Goal: Task Accomplishment & Management: Complete application form

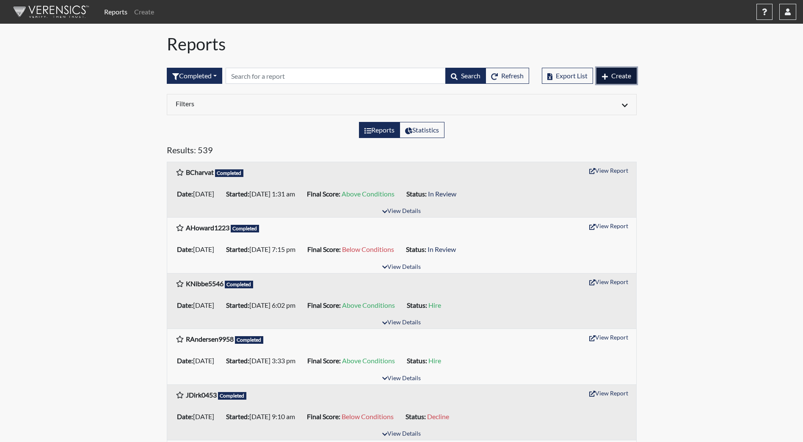
click at [612, 72] on span "Create" at bounding box center [622, 76] width 20 height 8
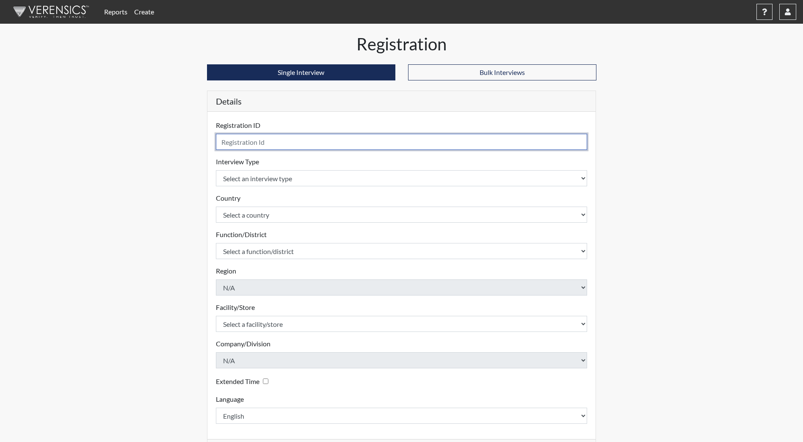
drag, startPoint x: 258, startPoint y: 142, endPoint x: 239, endPoint y: 141, distance: 18.7
click at [239, 141] on input "text" at bounding box center [402, 142] width 372 height 16
paste input "[EMAIL_ADDRESS][DOMAIN_NAME]"
type input "[EMAIL_ADDRESS][DOMAIN_NAME]"
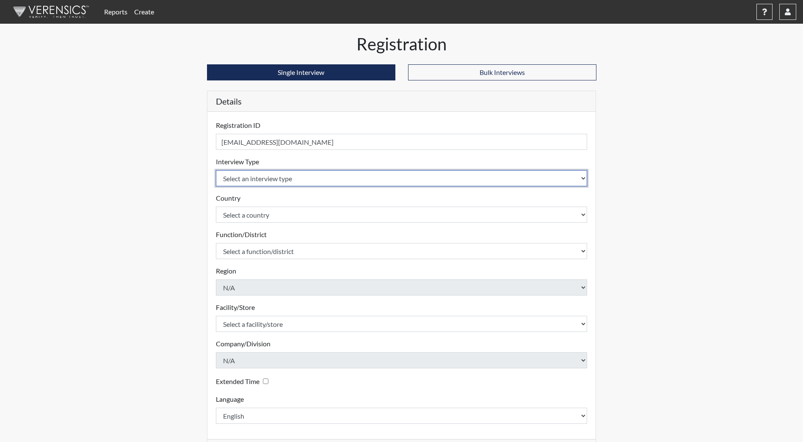
click at [287, 179] on select "Select an interview type Community Supervision Corrections Pre-Employment Pre-E…" at bounding box center [402, 178] width 372 height 16
select select "ff733e93-e1bf-11ea-9c9f-0eff0cf7eb8f"
click at [216, 170] on select "Select an interview type Community Supervision Corrections Pre-Employment Pre-E…" at bounding box center [402, 178] width 372 height 16
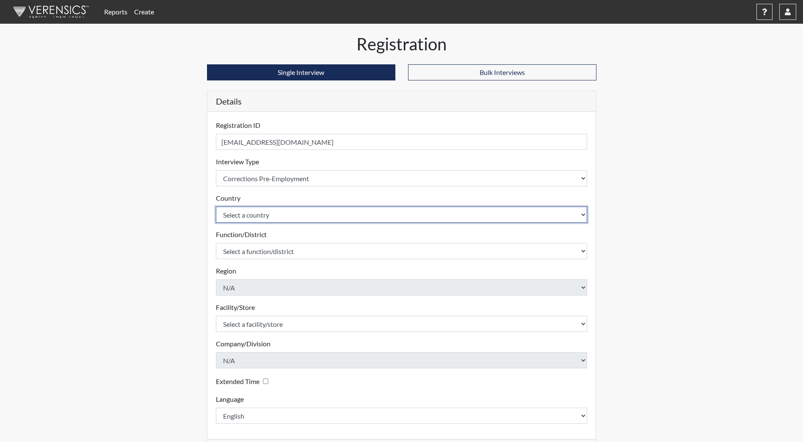
click at [281, 209] on select "Select a country [GEOGRAPHIC_DATA] [GEOGRAPHIC_DATA]" at bounding box center [402, 215] width 372 height 16
select select "united-states-of-[GEOGRAPHIC_DATA]"
click at [216, 207] on select "Select a country [GEOGRAPHIC_DATA] [GEOGRAPHIC_DATA]" at bounding box center [402, 215] width 372 height 16
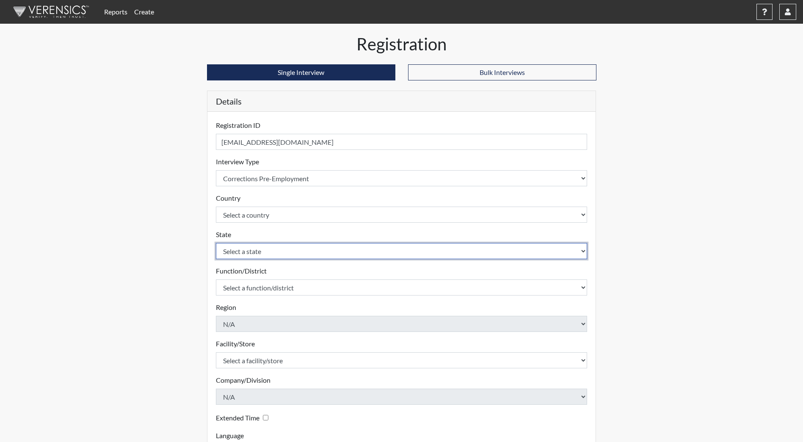
click at [287, 255] on select "Select a state [US_STATE] [US_STATE] [US_STATE] [US_STATE] [US_STATE] [US_STATE…" at bounding box center [402, 251] width 372 height 16
select select "ND"
click at [216, 243] on select "Select a state [US_STATE] [US_STATE] [US_STATE] [US_STATE] [US_STATE] [US_STATE…" at bounding box center [402, 251] width 372 height 16
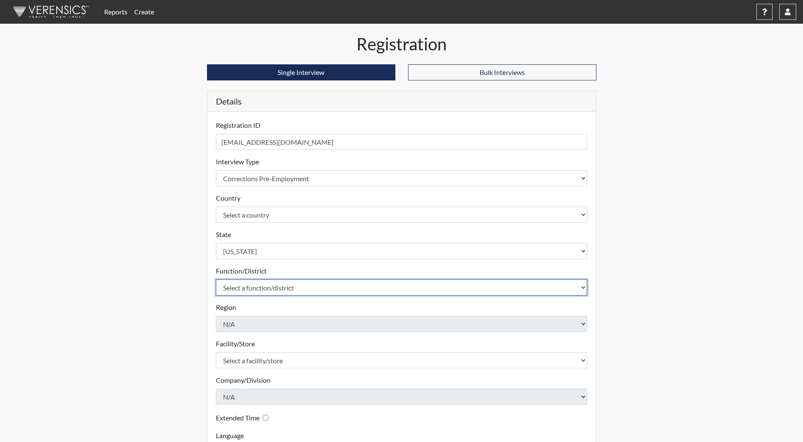
click at [308, 289] on select "Select a function/district Central Office/530 DJS Community/224 HRCC/516 YCC/223" at bounding box center [402, 288] width 372 height 16
click at [308, 285] on select "Select a function/district Central Office/530 DJS Community/224 HRCC/516 YCC/223" at bounding box center [402, 288] width 372 height 16
select select "1e5b4d91-18c1-44f8-b08b-0a92f3668bee"
click at [216, 280] on select "Select a function/district Central Office/530 DJS Community/224 HRCC/516 YCC/223" at bounding box center [402, 288] width 372 height 16
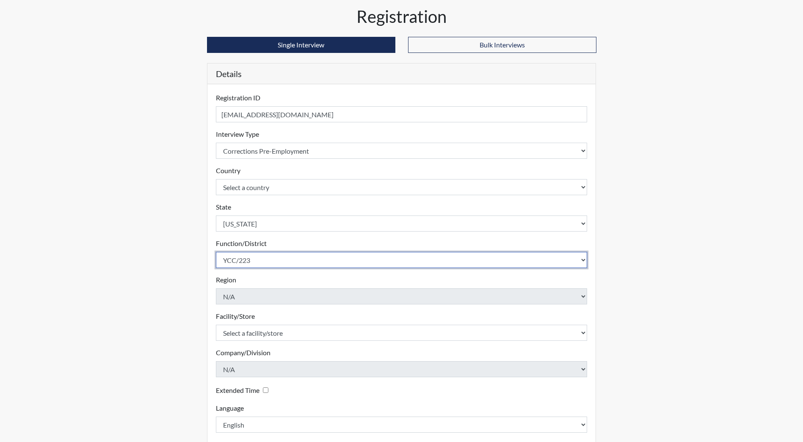
scroll to position [42, 0]
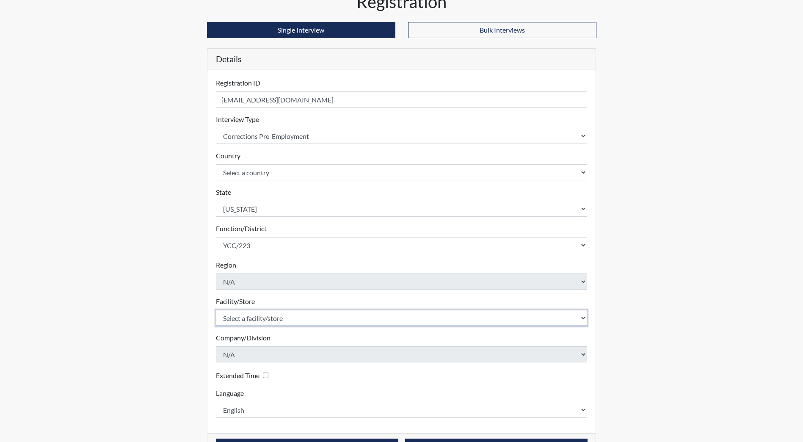
click at [292, 322] on select "Select a facility/store [GEOGRAPHIC_DATA]" at bounding box center [402, 318] width 372 height 16
select select "b5d71108-2398-4d3d-9aa2-ff85b6e68adc"
click at [216, 310] on select "Select a facility/store [GEOGRAPHIC_DATA]" at bounding box center [402, 318] width 372 height 16
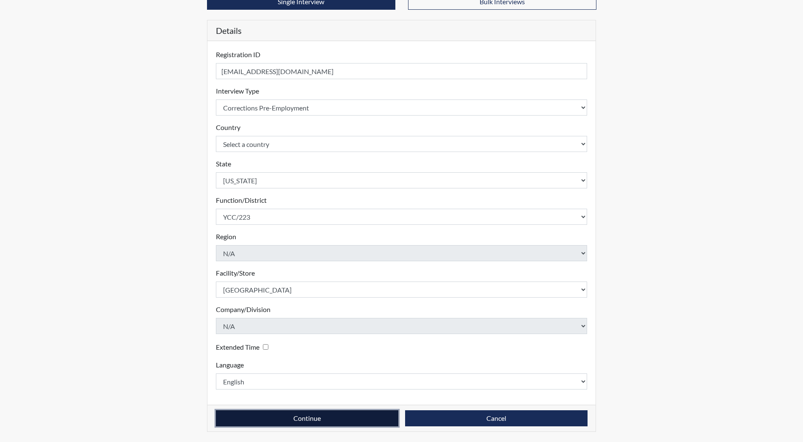
click at [300, 417] on button "Continue" at bounding box center [307, 418] width 183 height 16
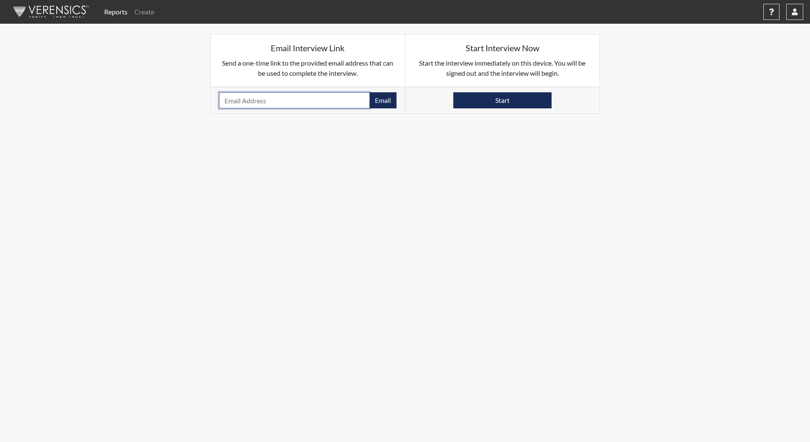
paste input "[EMAIL_ADDRESS][DOMAIN_NAME]"
type input "[EMAIL_ADDRESS][DOMAIN_NAME]"
click at [384, 97] on button "Email" at bounding box center [382, 100] width 27 height 16
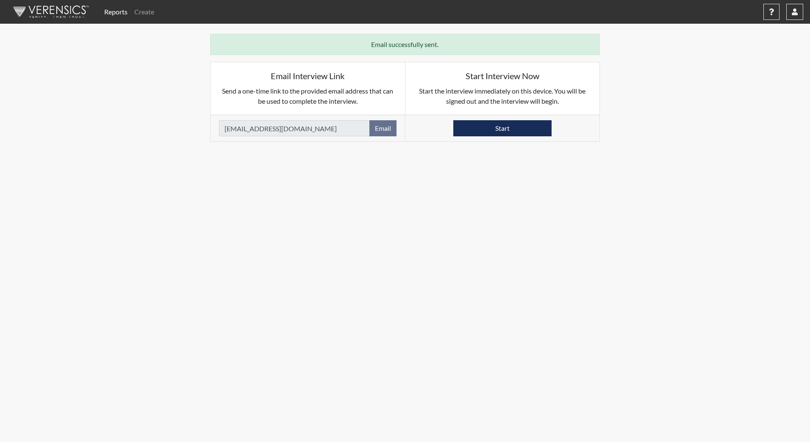
click at [59, 4] on img at bounding box center [49, 11] width 97 height 25
